Goal: Task Accomplishment & Management: Complete application form

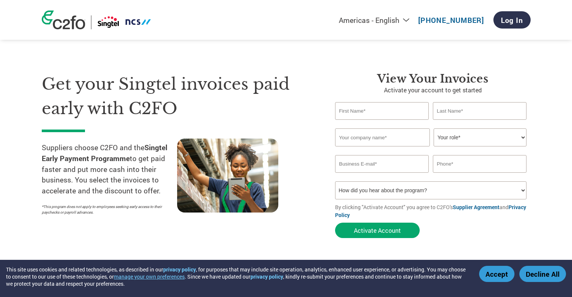
select select "en-[GEOGRAPHIC_DATA]"
click at [496, 270] on button "Accept" at bounding box center [496, 274] width 35 height 16
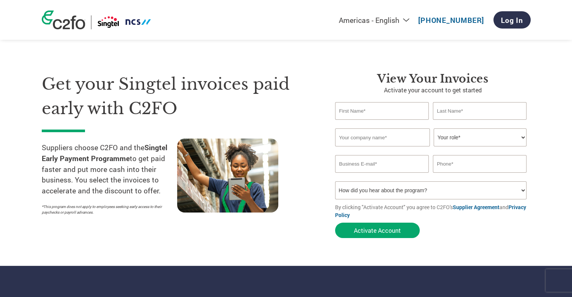
click at [406, 194] on select "How did you hear about the program? Received a letter Email Social Media Online…" at bounding box center [431, 190] width 192 height 18
select select "Email"
click at [335, 181] on select "How did you hear about the program? Received a letter Email Social Media Online…" at bounding box center [431, 190] width 192 height 18
click at [376, 112] on input "text" at bounding box center [382, 111] width 94 height 18
type input "[PERSON_NAME]"
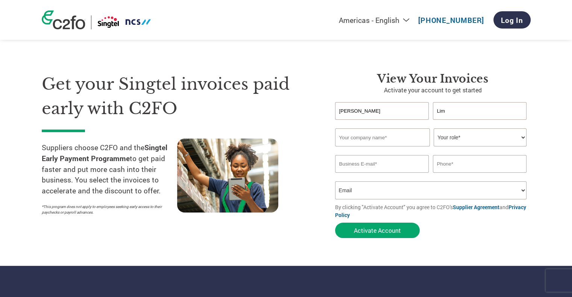
type input "Lim"
click at [395, 139] on input "text" at bounding box center [382, 138] width 95 height 18
type input "TP-Link"
click at [463, 138] on select "Your role* CFO Controller Credit Manager Finance Director Treasurer CEO Preside…" at bounding box center [479, 138] width 93 height 18
select select "OTHER"
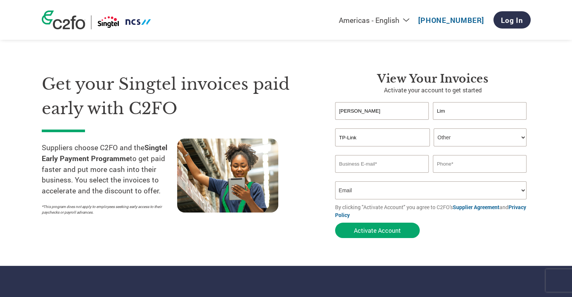
click at [433, 129] on select "Your role* CFO Controller Credit Manager Finance Director Treasurer CEO Preside…" at bounding box center [479, 138] width 93 height 18
click at [408, 169] on input "email" at bounding box center [382, 164] width 94 height 18
click at [366, 160] on input "email" at bounding box center [382, 164] width 94 height 18
paste input "[PERSON_NAME] <[PERSON_NAME][EMAIL_ADDRESS][PERSON_NAME][DOMAIN_NAME]>"
type input "[PERSON_NAME][EMAIL_ADDRESS][PERSON_NAME][DOMAIN_NAME]"
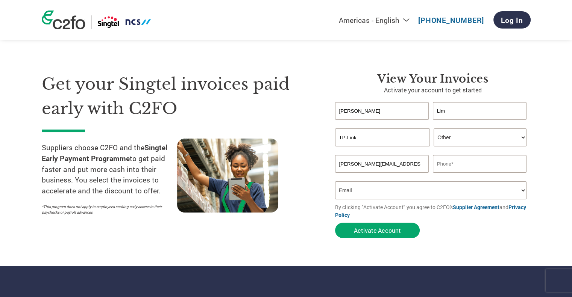
click at [482, 166] on input "text" at bounding box center [480, 164] width 94 height 18
type input "90880885"
click at [391, 232] on button "Activate Account" at bounding box center [377, 230] width 85 height 15
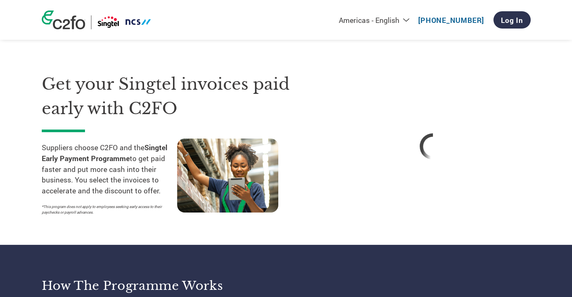
select select "en-[GEOGRAPHIC_DATA]"
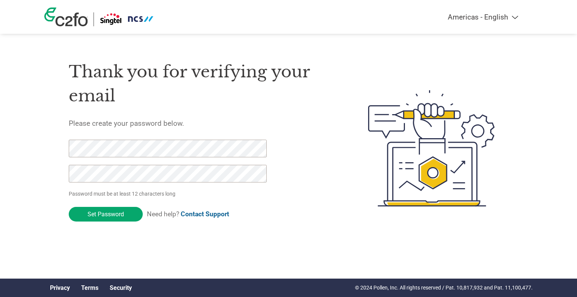
select select "en-[GEOGRAPHIC_DATA]"
click at [103, 212] on input "Set Password" at bounding box center [106, 214] width 74 height 15
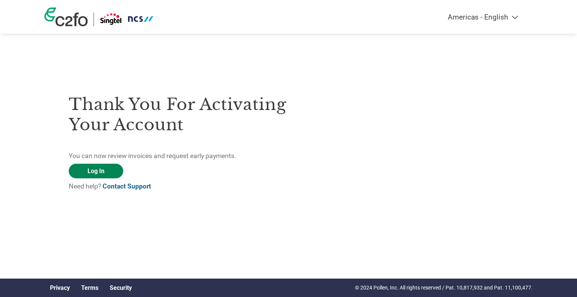
click at [104, 169] on link "Log In" at bounding box center [96, 171] width 54 height 15
